Goal: Task Accomplishment & Management: Manage account settings

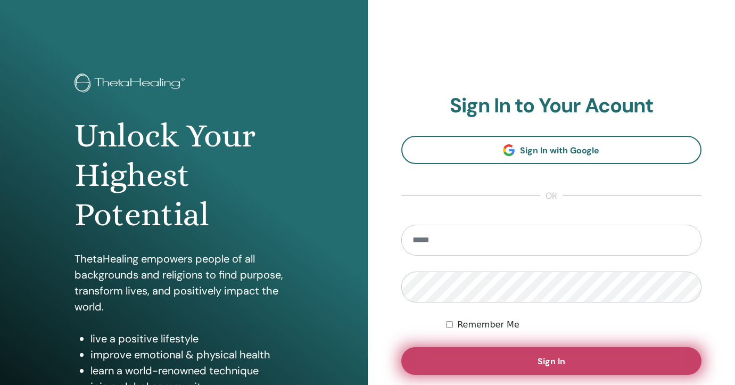
type input "**********"
click at [543, 363] on span "Sign In" at bounding box center [551, 360] width 28 height 11
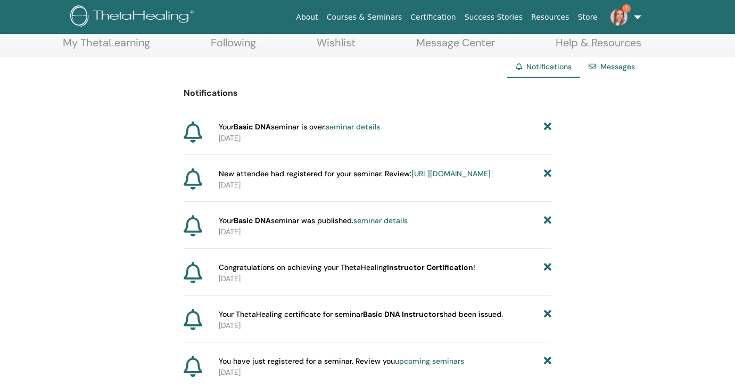
scroll to position [60, 0]
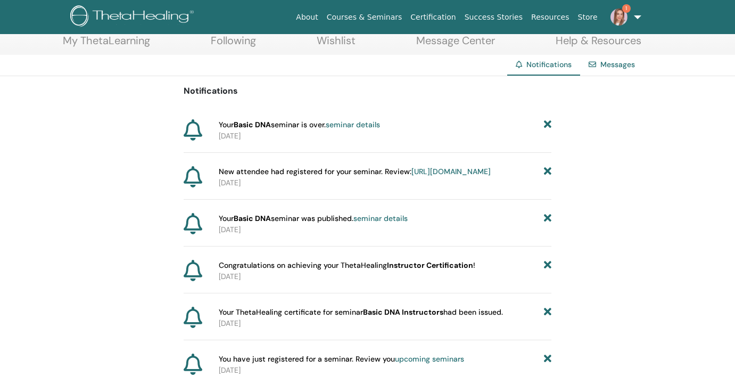
click at [411, 176] on link "https://member.thetahealing.com/instructor/seminar/377547/attendees" at bounding box center [450, 172] width 79 height 10
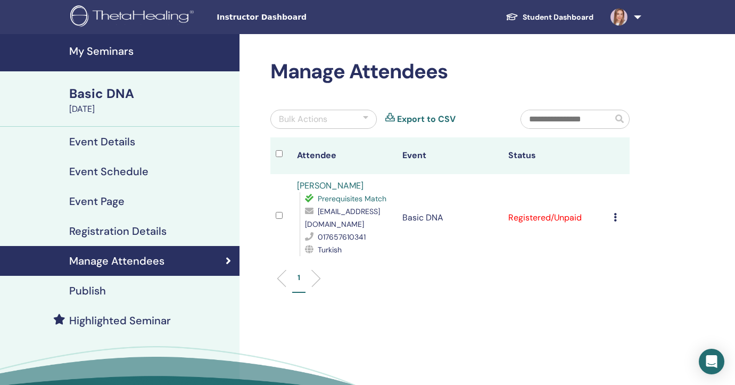
click at [614, 218] on icon at bounding box center [615, 217] width 3 height 9
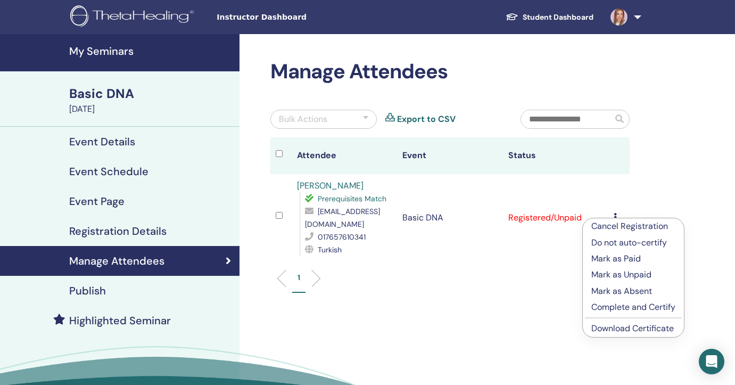
click at [625, 307] on p "Complete and Certify" at bounding box center [633, 307] width 84 height 13
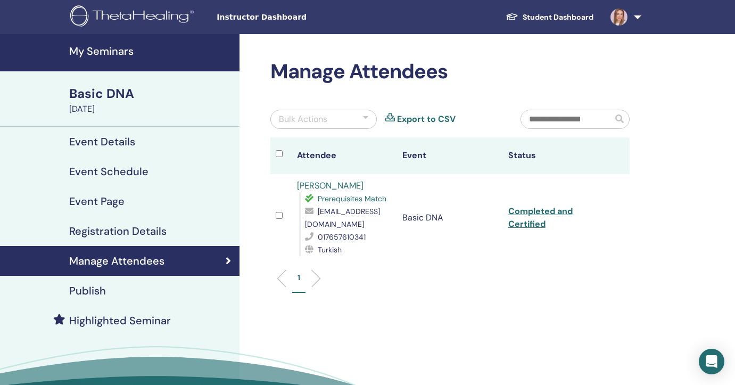
click at [110, 141] on h4 "Event Details" at bounding box center [102, 141] width 66 height 13
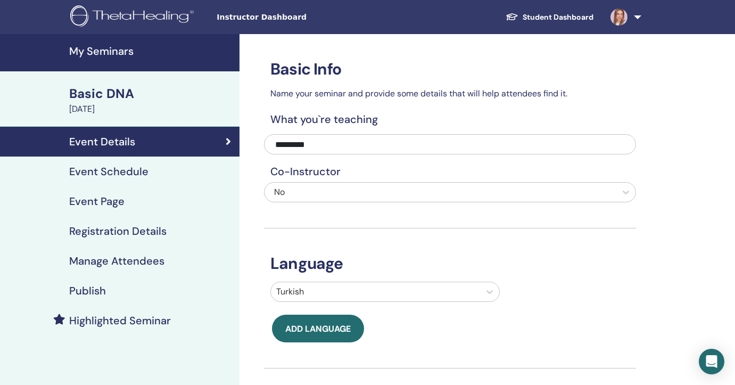
click at [102, 91] on div "Basic DNA" at bounding box center [151, 94] width 164 height 18
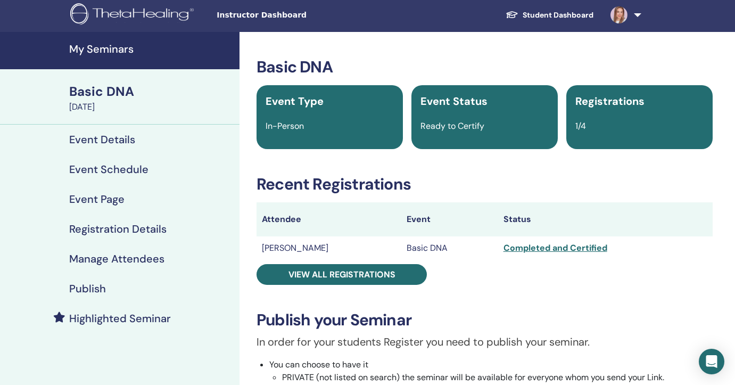
scroll to position [2, 0]
